Goal: Navigation & Orientation: Find specific page/section

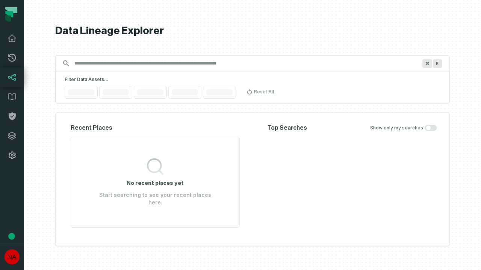
click at [12, 136] on icon at bounding box center [12, 136] width 8 height 8
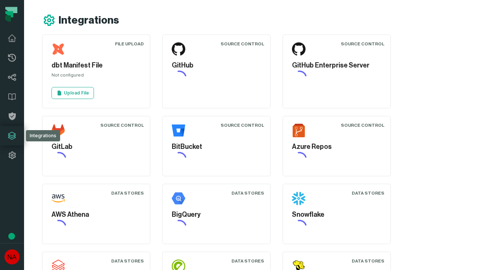
click at [12, 155] on icon at bounding box center [12, 155] width 9 height 9
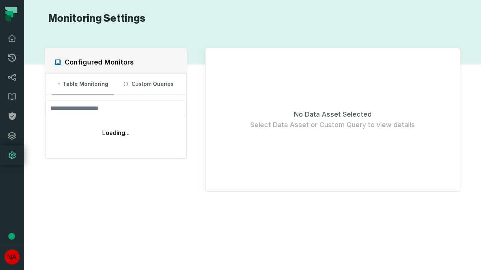
click at [12, 58] on icon at bounding box center [12, 58] width 8 height 8
